Goal: Information Seeking & Learning: Learn about a topic

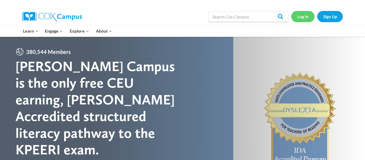
click at [297, 16] on link "Log In" at bounding box center [302, 16] width 23 height 11
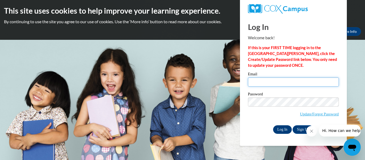
type input "alyssa.waugh26@buckeyehillscc.net"
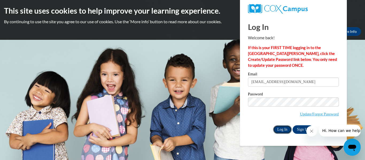
click at [285, 130] on input "Log In" at bounding box center [282, 129] width 19 height 9
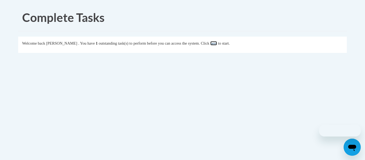
click at [217, 43] on link "here" at bounding box center [213, 43] width 7 height 4
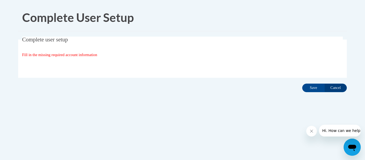
click at [306, 92] on div "Complete user setup Fill in the missing required account information User Profi…" at bounding box center [182, 66] width 337 height 58
click at [315, 85] on input "Save" at bounding box center [313, 88] width 22 height 9
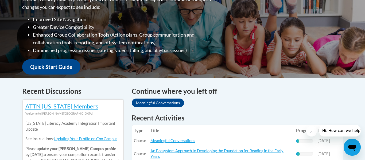
scroll to position [152, 0]
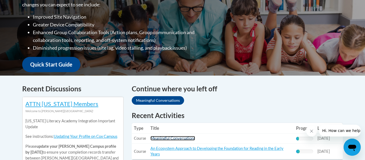
click at [182, 139] on link "Meaningful Conversations" at bounding box center [172, 138] width 45 height 5
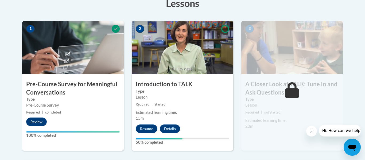
scroll to position [180, 0]
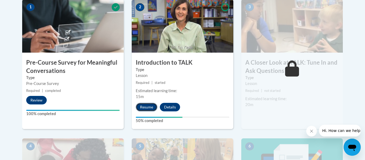
click at [141, 108] on button "Resume" at bounding box center [147, 107] width 22 height 9
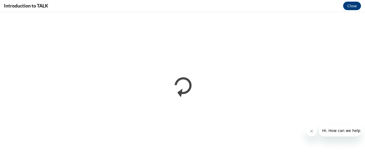
scroll to position [0, 0]
click at [310, 133] on icon "Close message from company" at bounding box center [311, 131] width 4 height 4
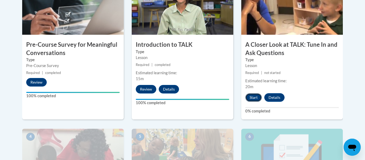
click at [253, 95] on button "Start" at bounding box center [253, 97] width 17 height 9
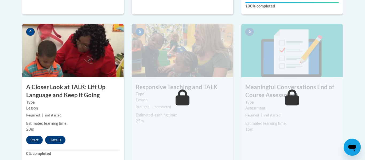
scroll to position [304, 0]
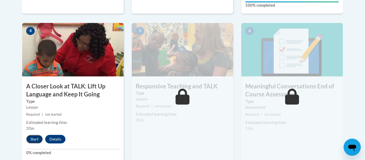
click at [30, 138] on button "Start" at bounding box center [34, 139] width 17 height 9
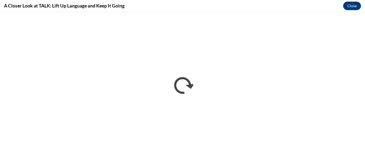
scroll to position [0, 0]
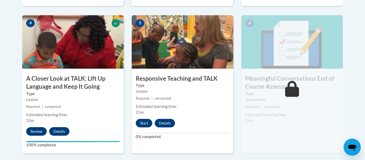
scroll to position [316, 0]
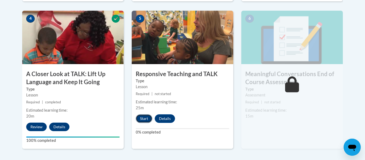
click at [143, 117] on button "Start" at bounding box center [144, 118] width 17 height 9
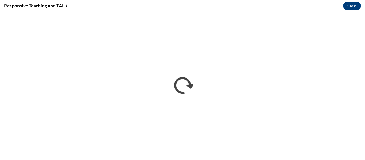
scroll to position [0, 0]
